Goal: Task Accomplishment & Management: Use online tool/utility

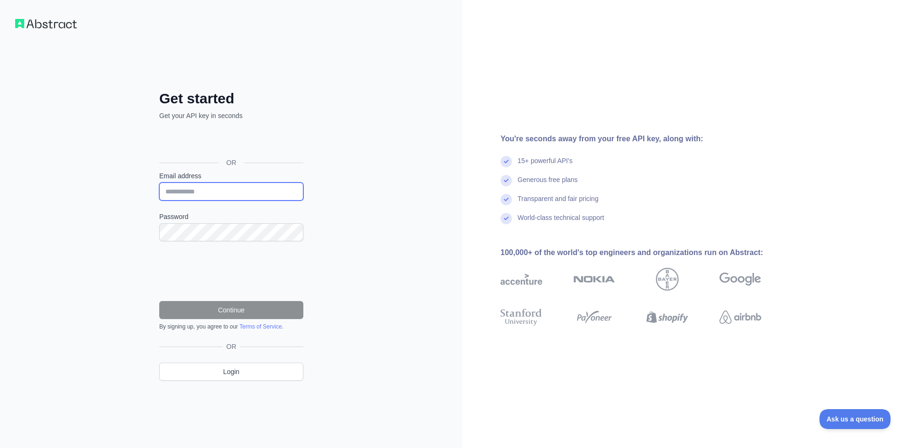
click at [201, 192] on input "Email address" at bounding box center [231, 191] width 144 height 18
type input "**********"
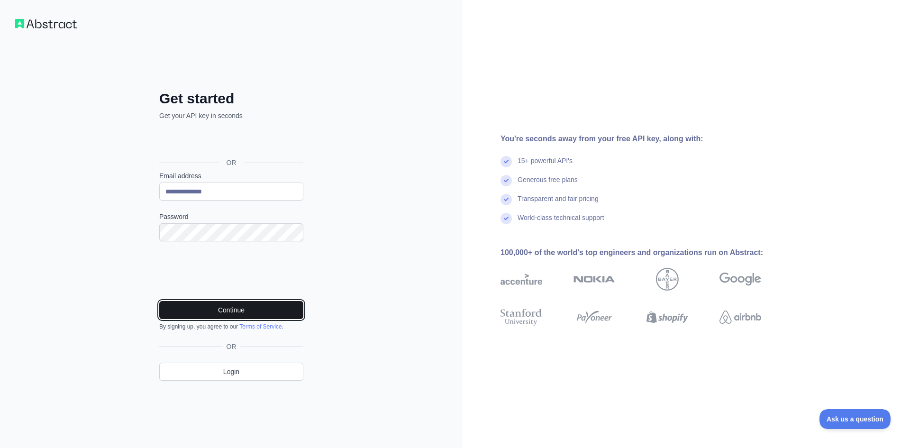
click at [239, 309] on button "Continue" at bounding box center [231, 310] width 144 height 18
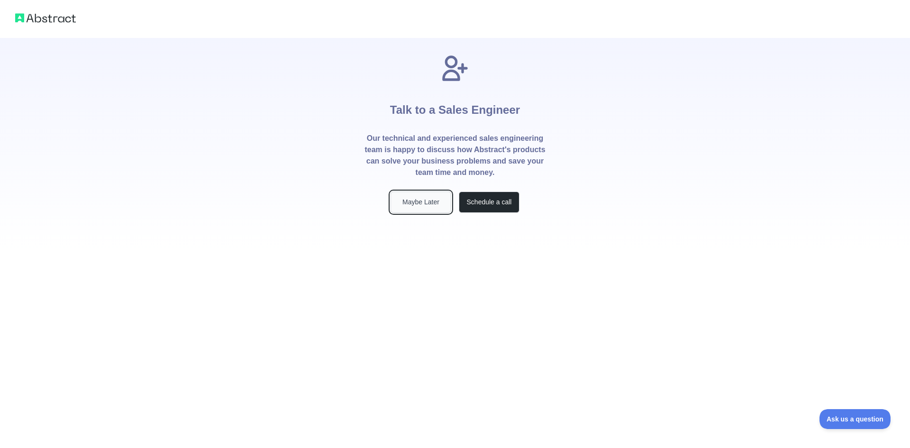
click at [427, 205] on button "Maybe Later" at bounding box center [420, 201] width 61 height 21
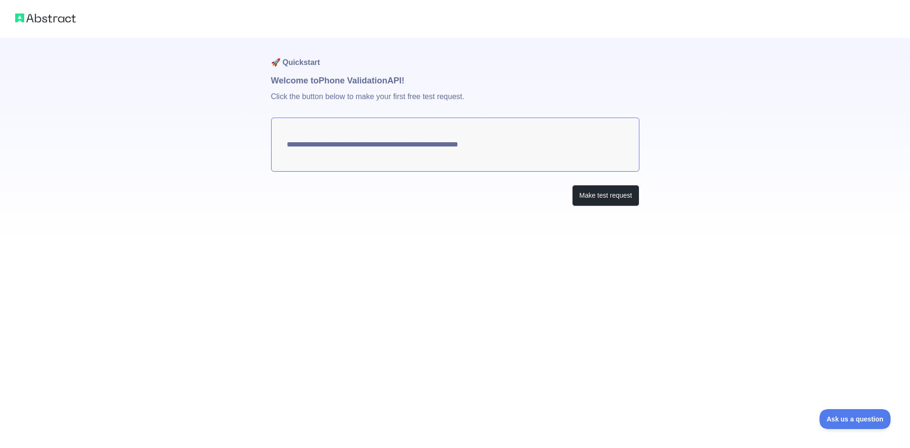
drag, startPoint x: 511, startPoint y: 145, endPoint x: 370, endPoint y: 144, distance: 140.7
click at [370, 144] on textarea "**********" at bounding box center [455, 144] width 368 height 54
click at [594, 196] on button "Make test request" at bounding box center [605, 195] width 67 height 21
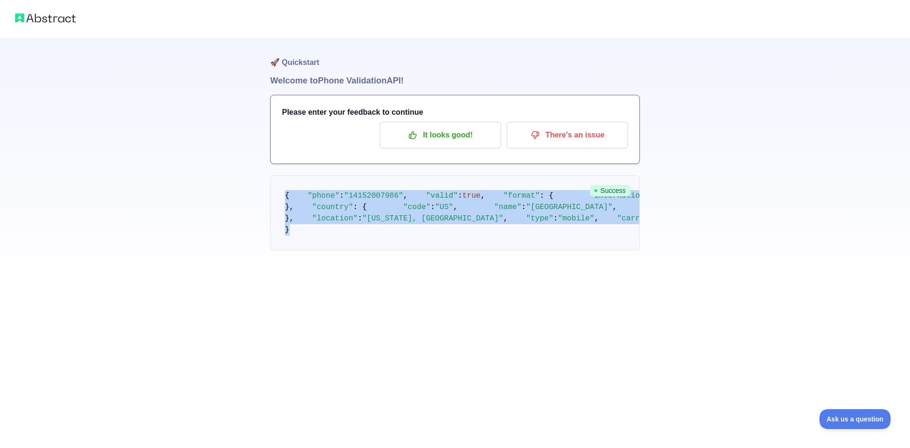
drag, startPoint x: 283, startPoint y: 194, endPoint x: 341, endPoint y: 365, distance: 180.4
click at [341, 250] on pre "{ "phone" : "[PHONE_NUMBER]" , "valid" : true , "format" : { "international" : …" at bounding box center [455, 212] width 370 height 75
copy code "{ "phone" : "[PHONE_NUMBER]" , "valid" : true , "format" : { "international" : …"
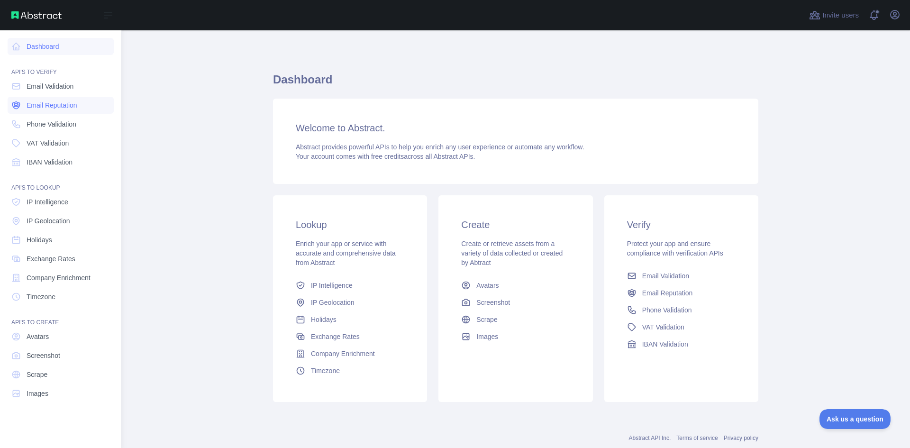
click at [58, 104] on span "Email Reputation" at bounding box center [52, 104] width 51 height 9
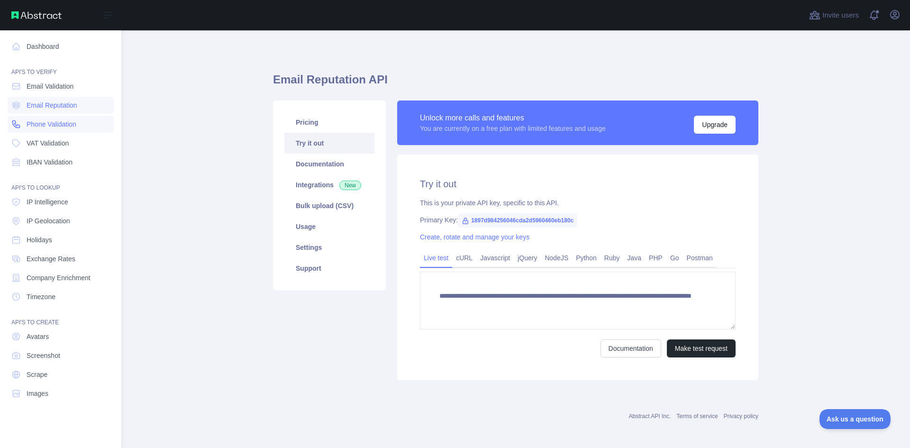
click at [56, 131] on link "Phone Validation" at bounding box center [61, 124] width 106 height 17
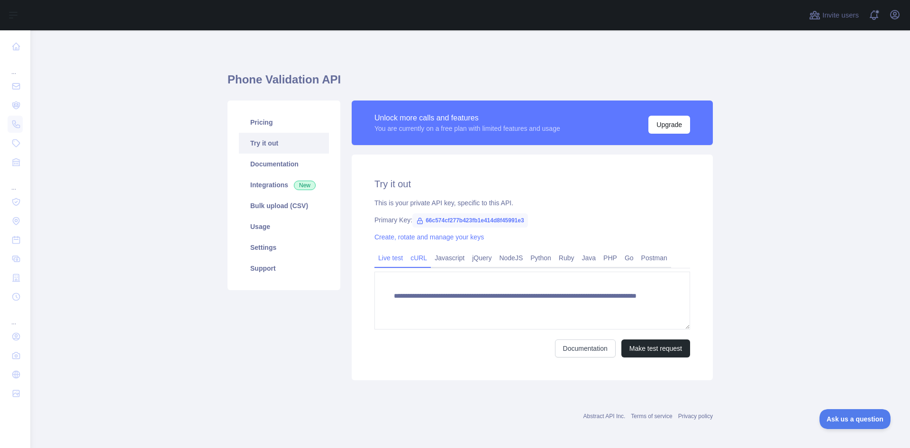
click at [414, 258] on link "cURL" at bounding box center [418, 257] width 24 height 15
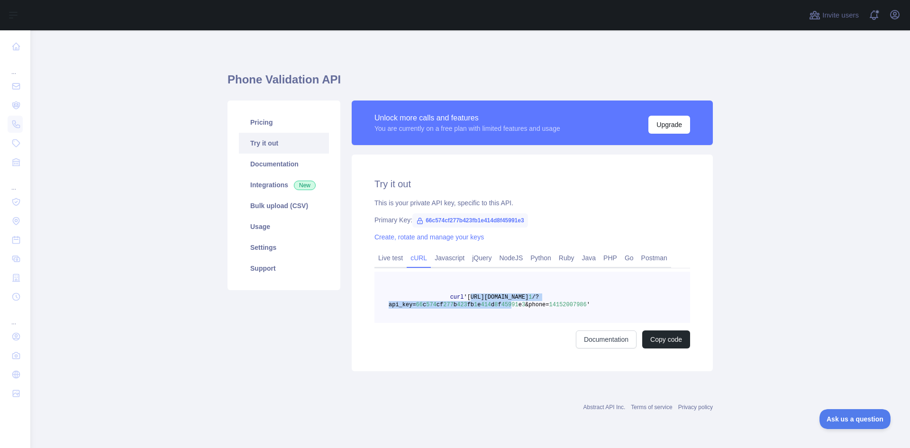
drag, startPoint x: 464, startPoint y: 297, endPoint x: 501, endPoint y: 306, distance: 38.1
click at [501, 306] on span "curl 'https://phonevalidation.abstractapi.com/v 1 /?api_key= 66 c 574 cf 277 b …" at bounding box center [488, 301] width 201 height 14
click at [568, 307] on span "14152007986" at bounding box center [567, 304] width 37 height 7
copy span "https://phonevalidation.abstractapi.com/v 1 /?api_key= 66 c 574 cf 277 b 423 fb…"
